Goal: Find contact information: Find contact information

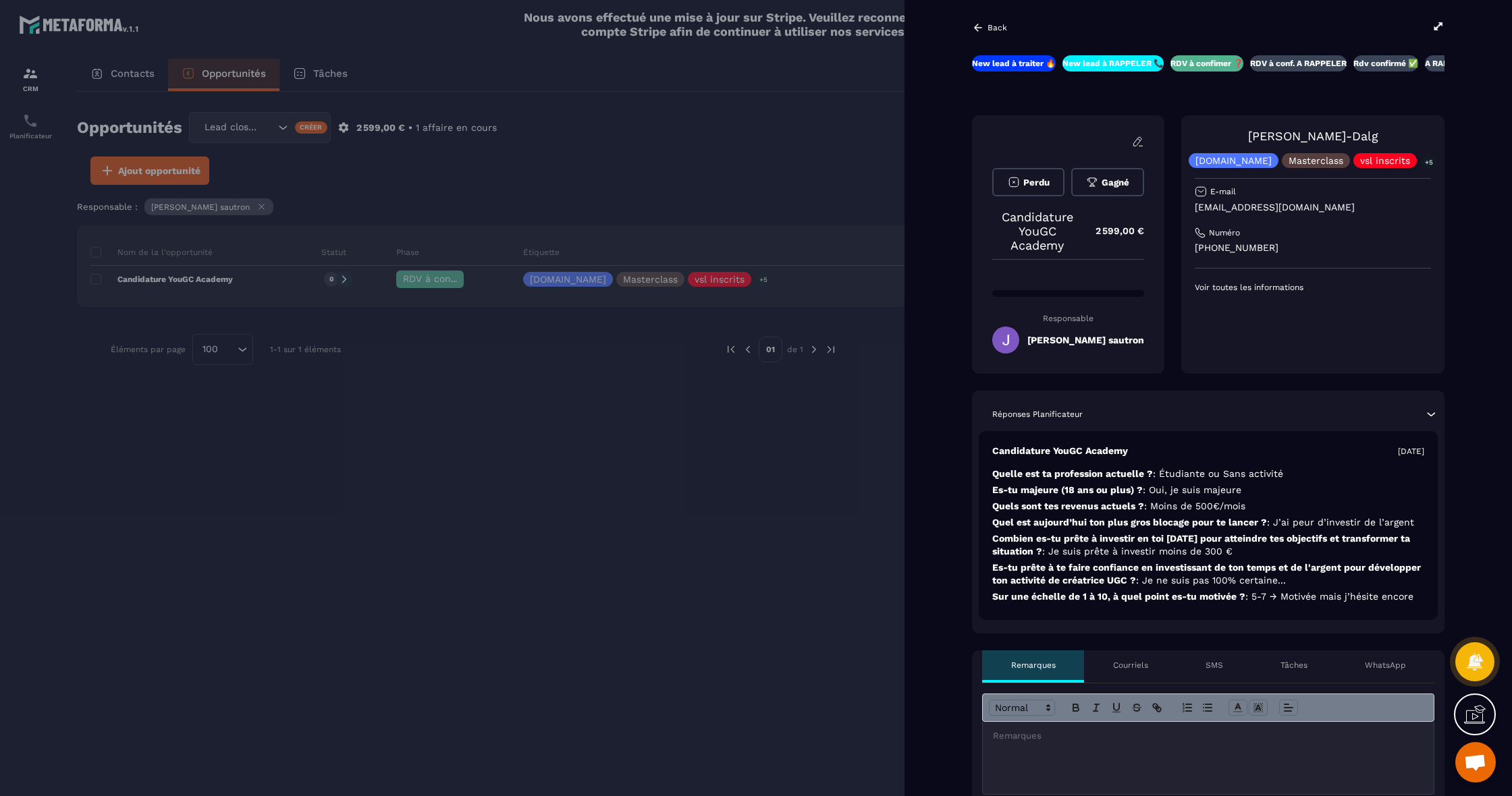
scroll to position [0, 2]
drag, startPoint x: 1323, startPoint y: 242, endPoint x: 1206, endPoint y: 251, distance: 117.3
click at [1206, 251] on div "[PERSON_NAME]-Dalg [DOMAIN_NAME] Masterclass vsl inscrits +5 E-mail [EMAIL_ADDR…" at bounding box center [1313, 245] width 263 height 258
copy p "[PHONE_NUMBER]"
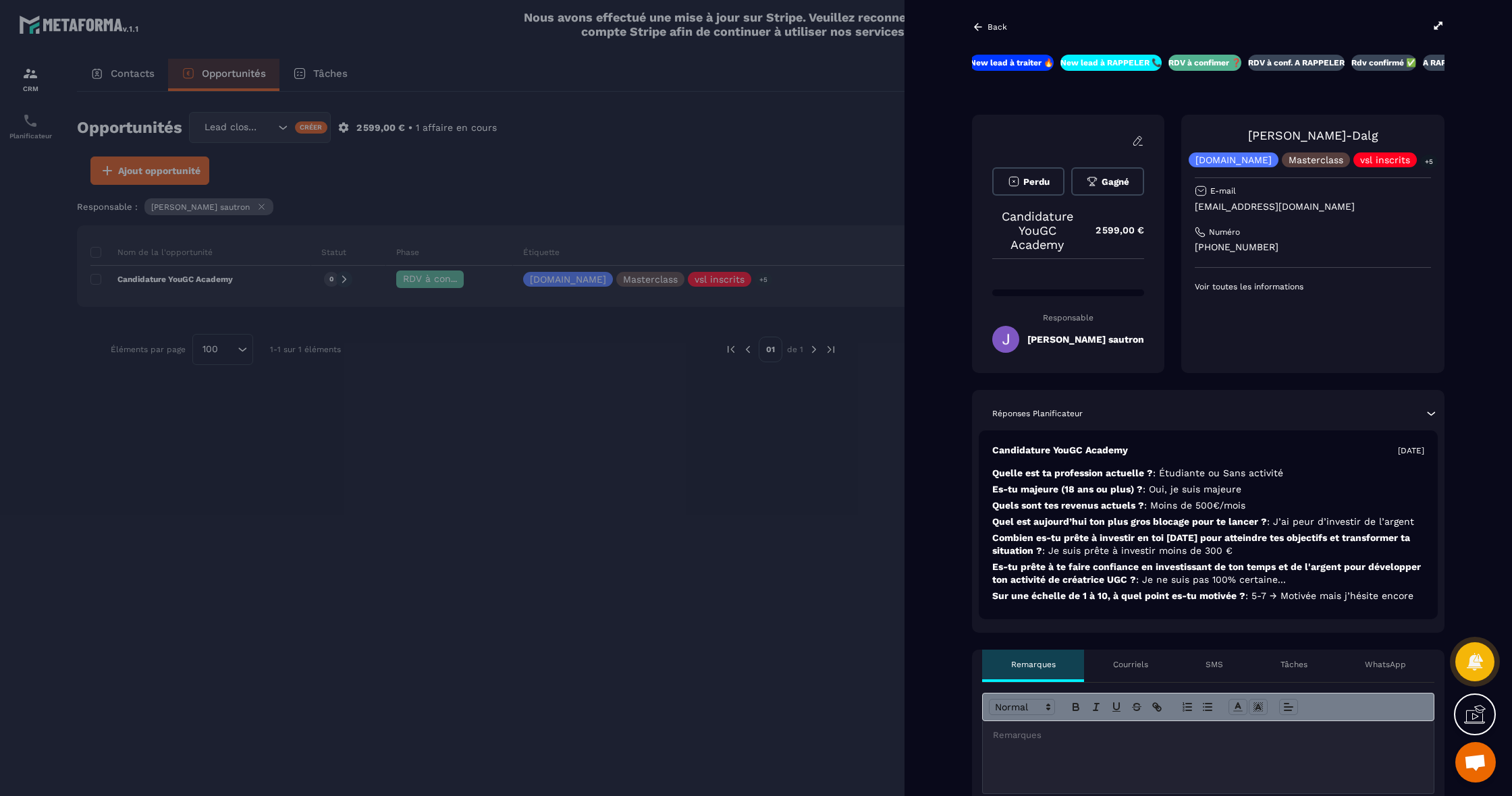
scroll to position [3, 0]
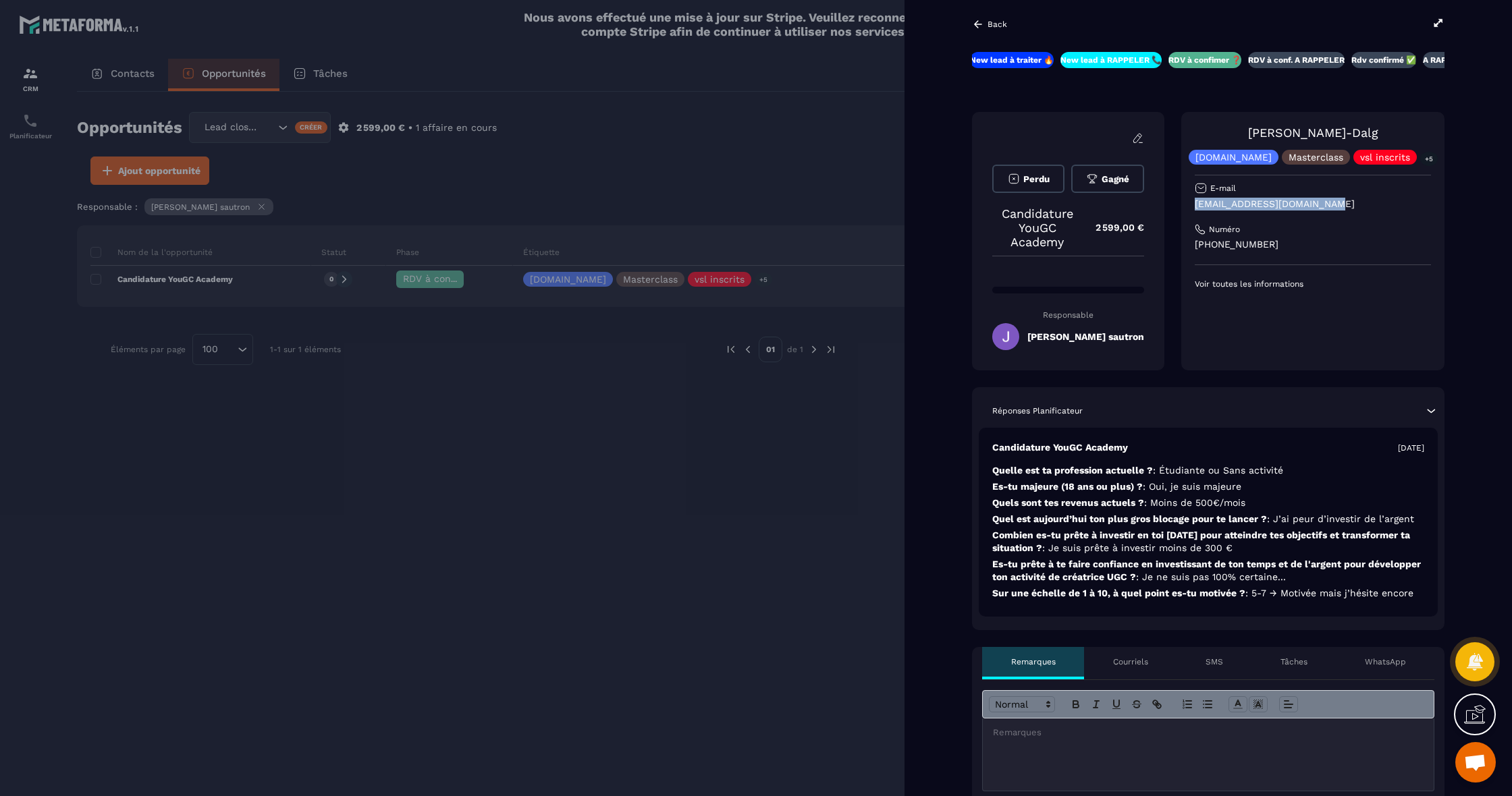
drag, startPoint x: 1353, startPoint y: 210, endPoint x: 1209, endPoint y: 208, distance: 144.0
click at [1209, 208] on p "[EMAIL_ADDRESS][DOMAIN_NAME]" at bounding box center [1313, 204] width 237 height 13
copy p "[EMAIL_ADDRESS][DOMAIN_NAME]"
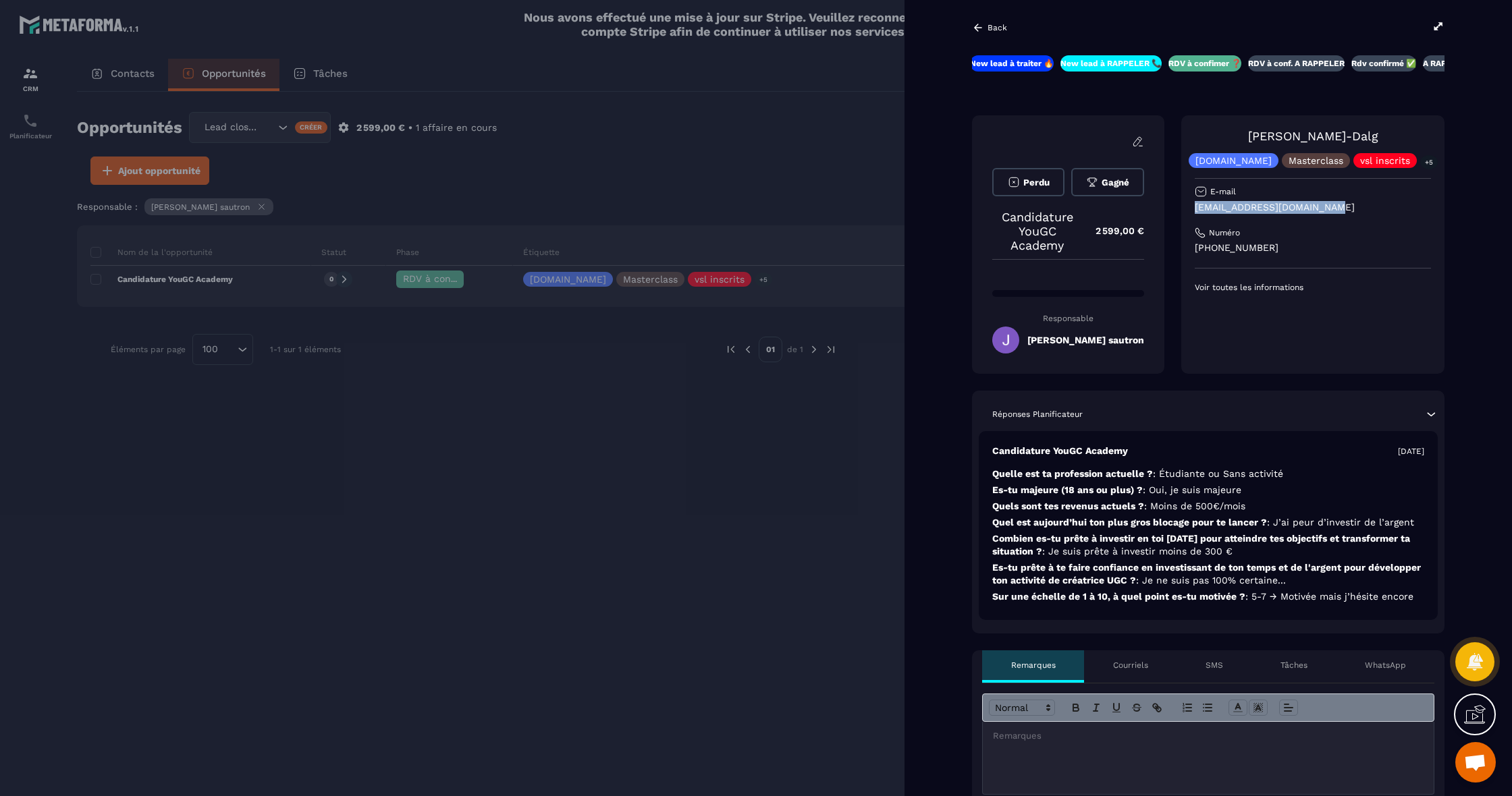
scroll to position [0, 0]
click at [971, 22] on div "Back New lead à traiter 🔥 New lead à RAPPELER 📞 RDV à confimer ❓ RDV à conf. A …" at bounding box center [1208, 398] width 608 height 796
click at [991, 27] on p "Back" at bounding box center [997, 27] width 20 height 9
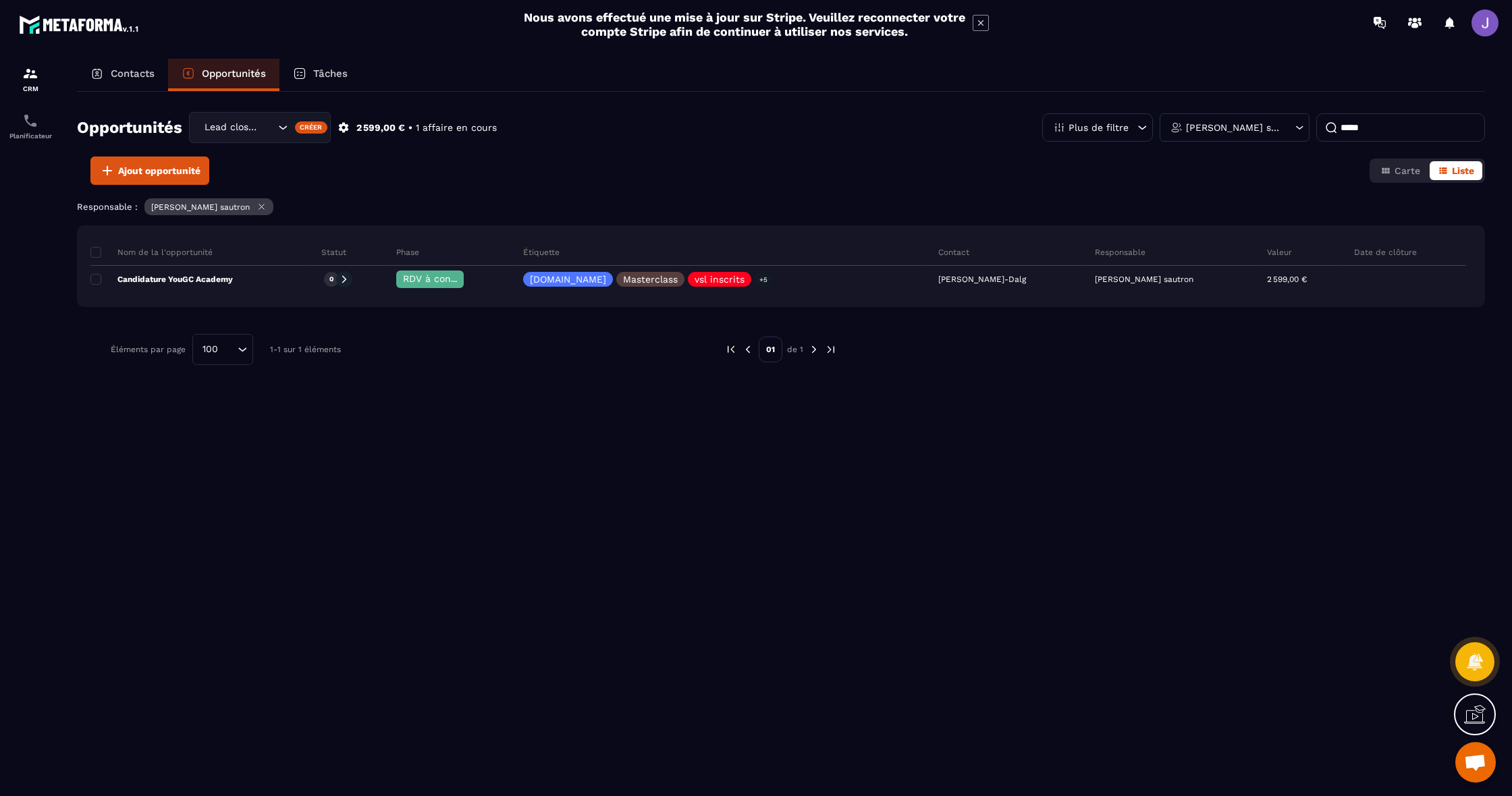
click at [1361, 130] on input "*****" at bounding box center [1401, 127] width 169 height 28
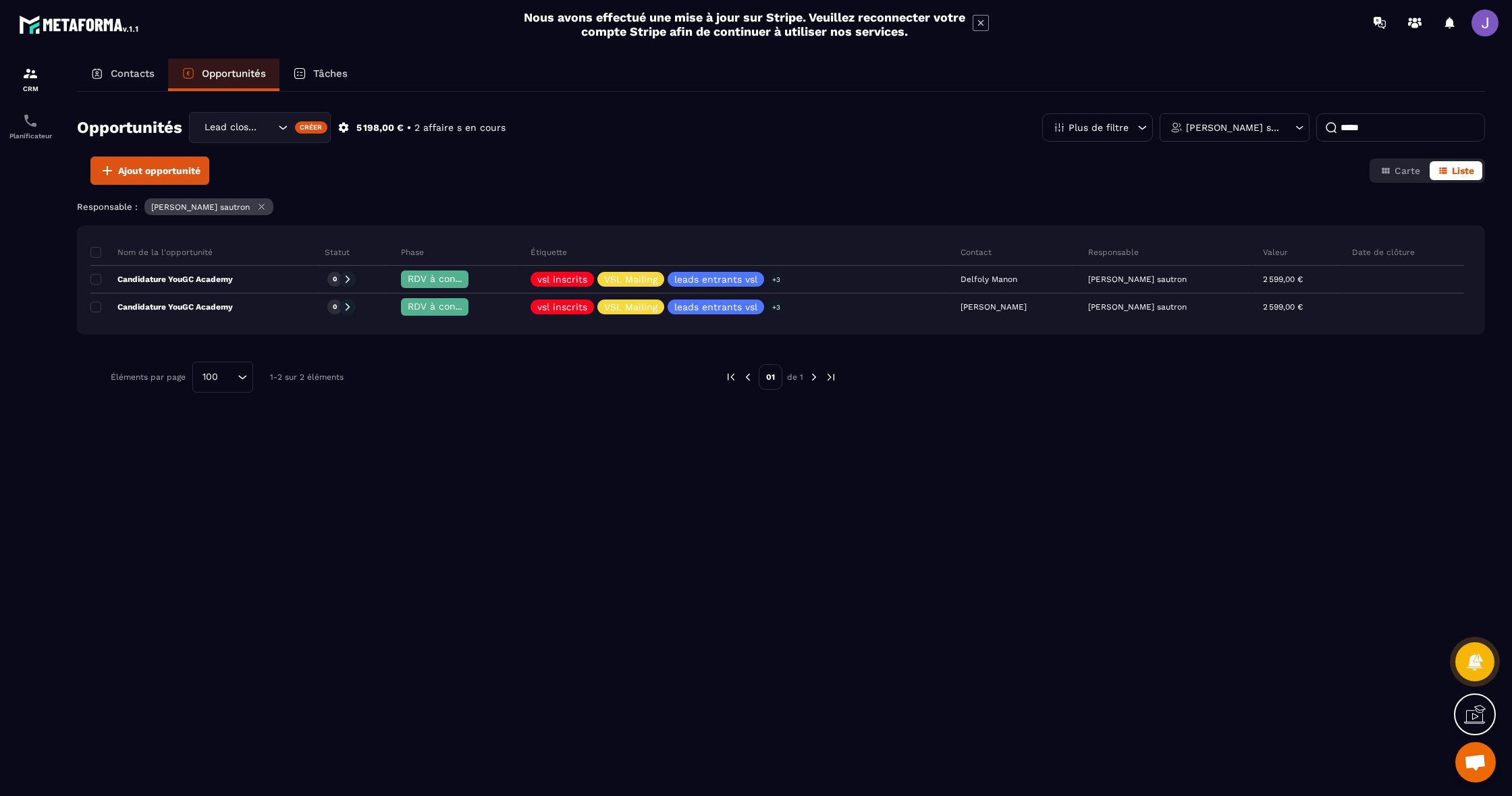
type input "*****"
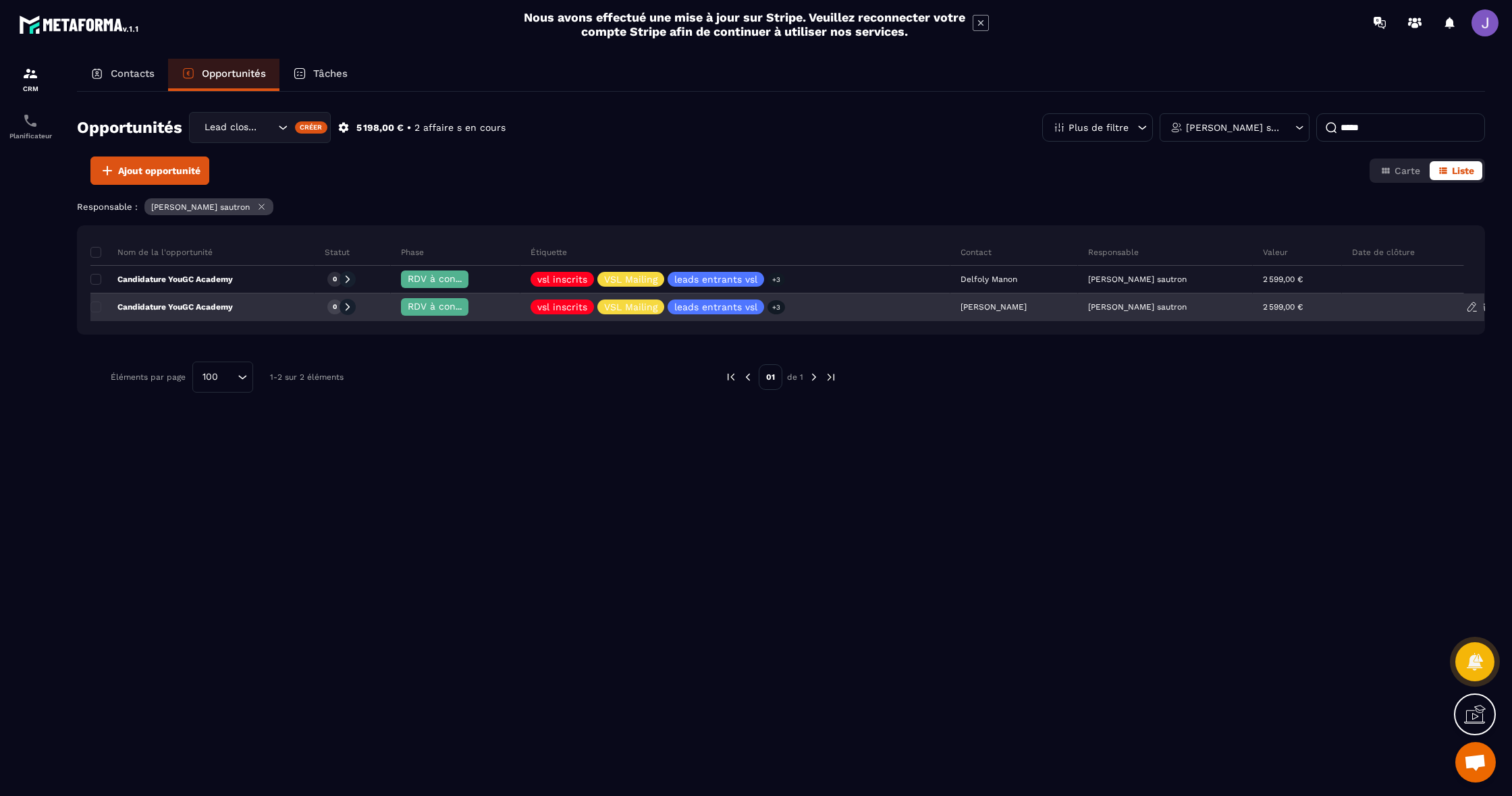
drag, startPoint x: 1323, startPoint y: 139, endPoint x: 154, endPoint y: 307, distance: 1181.0
click at [154, 307] on p "Candidature YouGC Academy" at bounding box center [161, 307] width 142 height 11
